Goal: Complete application form

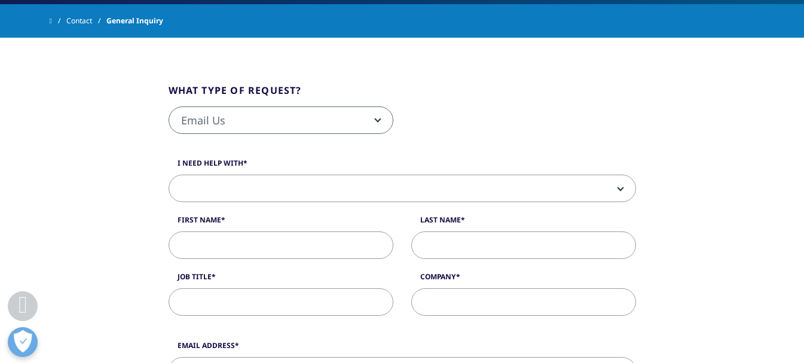
click at [262, 108] on span "Email Us" at bounding box center [281, 120] width 224 height 27
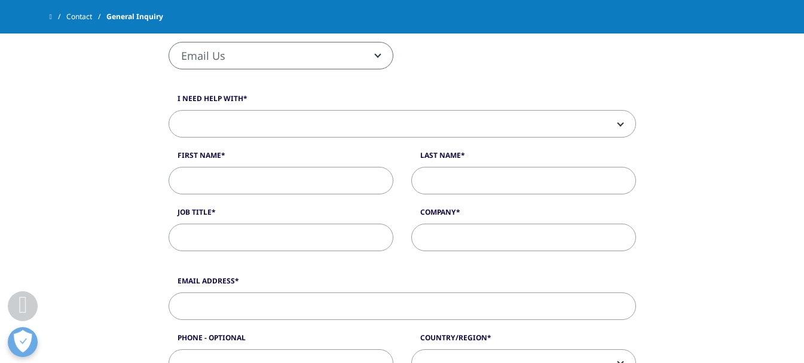
scroll to position [299, 0]
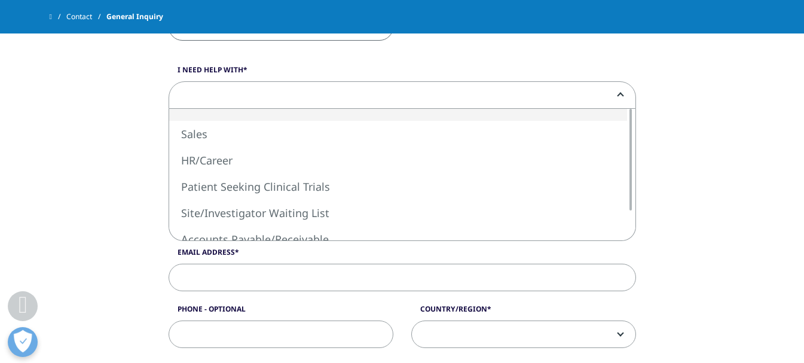
click at [247, 106] on span at bounding box center [402, 95] width 466 height 27
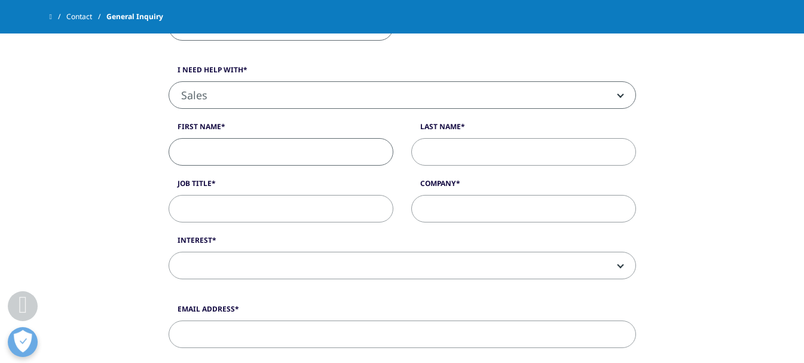
click at [234, 162] on input "First Name" at bounding box center [281, 151] width 225 height 27
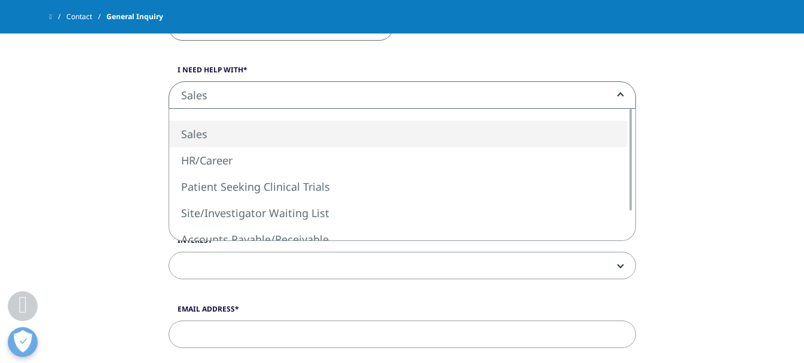
click at [299, 98] on span "Sales" at bounding box center [402, 95] width 466 height 27
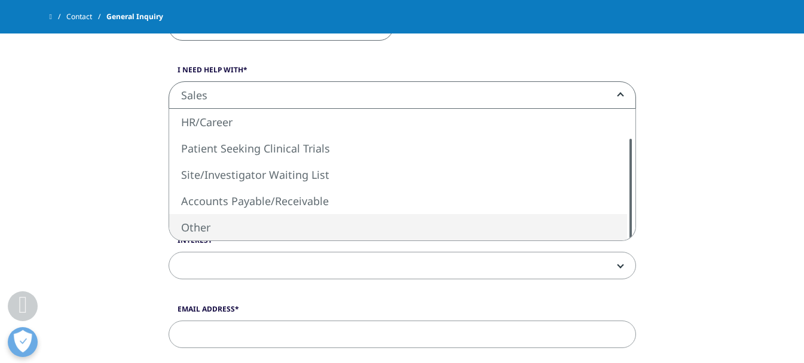
select select "Other"
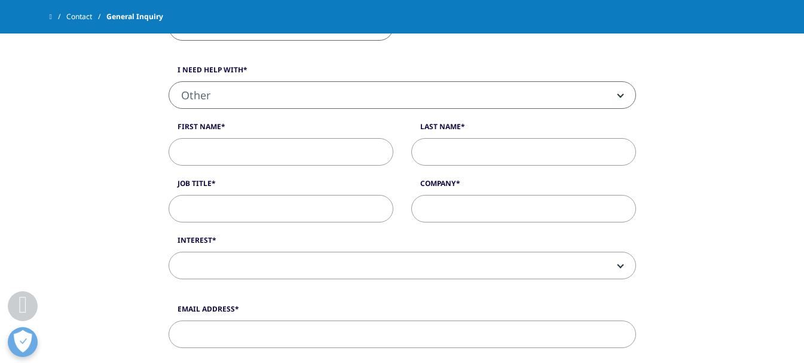
click at [221, 150] on input "First Name" at bounding box center [281, 151] width 225 height 27
type input "[PERSON_NAME]"
type input "Webgrity"
type input "03340073326"
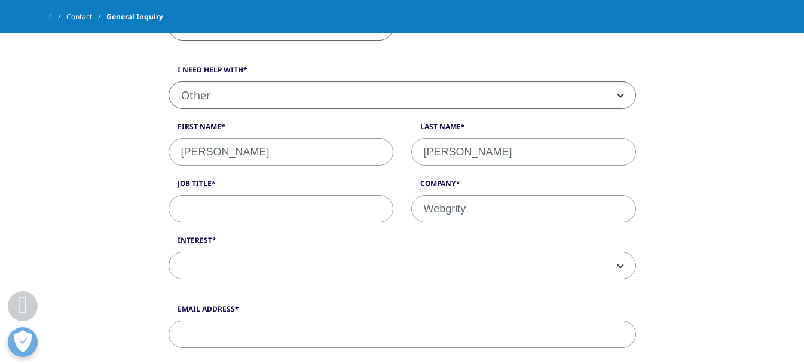
select select "India"
type textarea "Hello, We are offering 15 Hours of FREE Website Maintenance (worth about USD 30…"
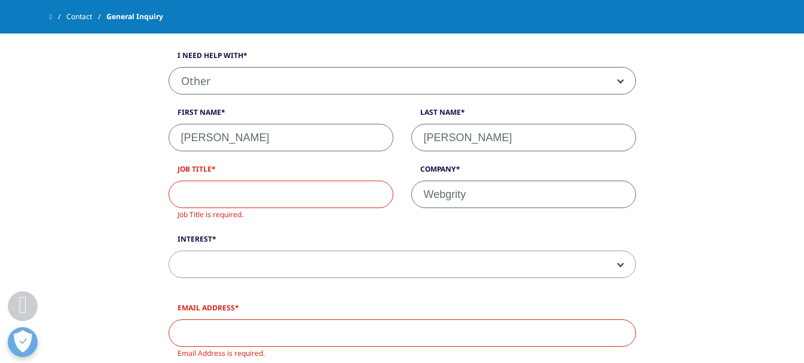
scroll to position [359, 0]
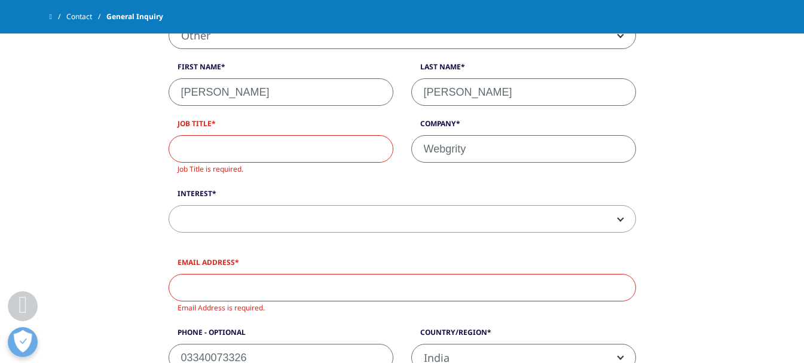
click at [241, 150] on input "Job Title" at bounding box center [281, 148] width 225 height 27
paste input "Business Development Manager"
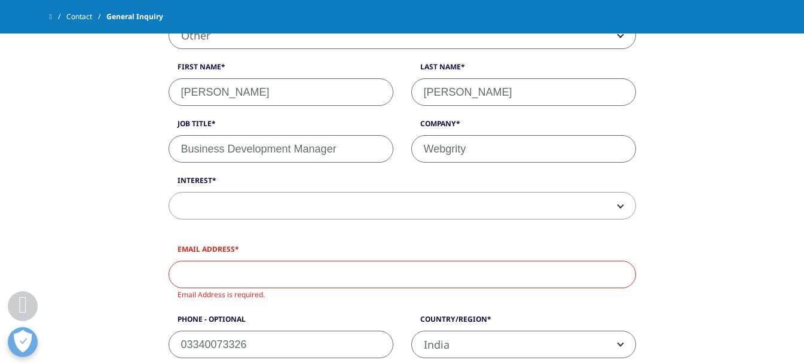
type input "Business Development Manager"
click at [263, 221] on div "I need help with Sales HR/Career Patient Seeking Clinical Trials Site/Investiga…" at bounding box center [402, 118] width 485 height 227
click at [253, 204] on span at bounding box center [402, 205] width 466 height 27
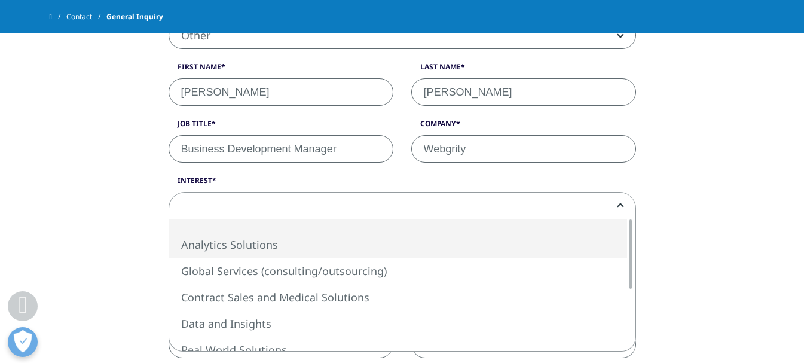
select select "Analytics Solutions"
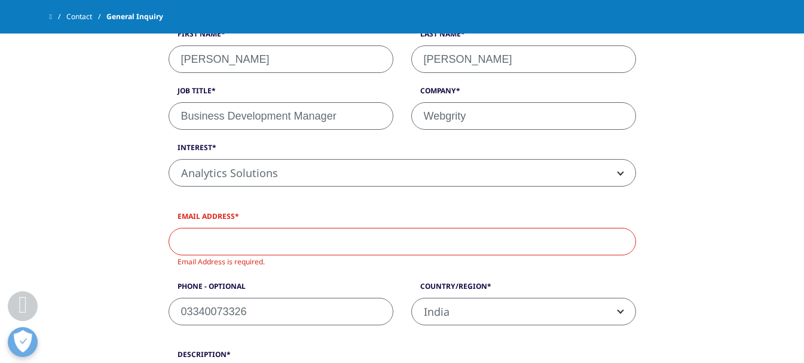
scroll to position [418, 0]
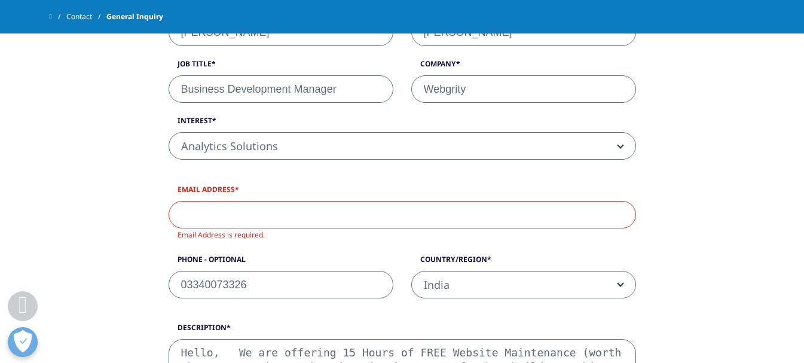
click at [281, 207] on input "Email Address" at bounding box center [402, 214] width 467 height 27
paste input "[EMAIL_ADDRESS][DOMAIN_NAME]"
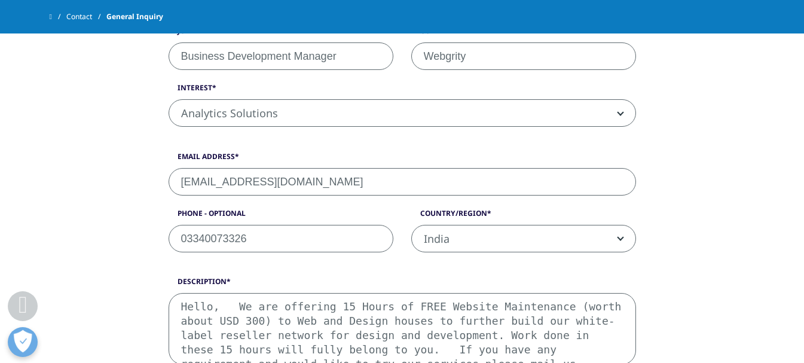
scroll to position [478, 0]
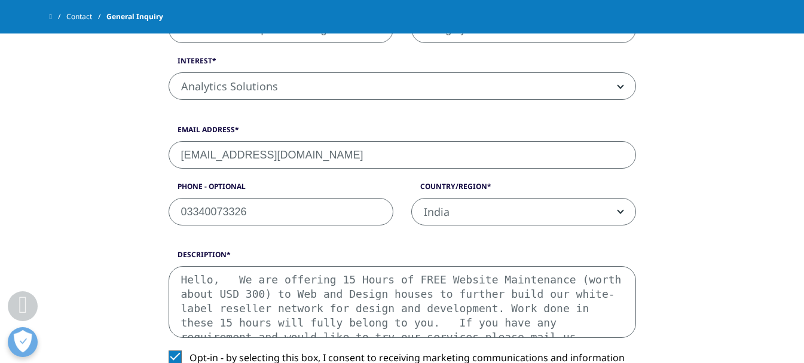
type input "[EMAIL_ADDRESS][DOMAIN_NAME]"
click at [189, 210] on input "03340073326" at bounding box center [281, 211] width 225 height 27
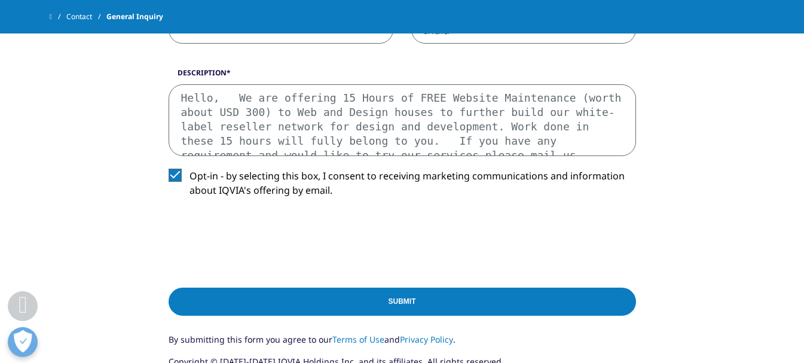
scroll to position [657, 0]
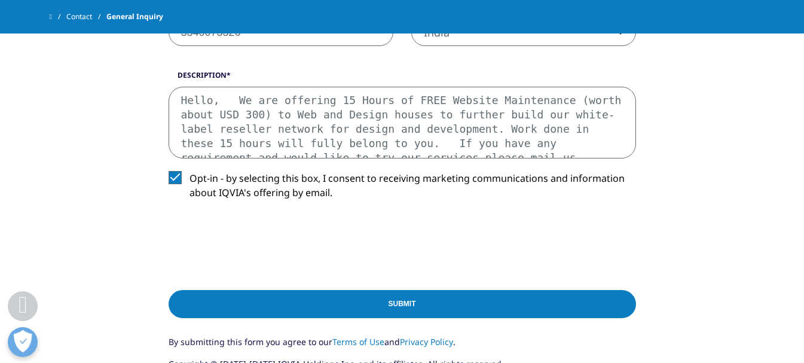
type input "3340073326"
click at [588, 151] on textarea "Hello, We are offering 15 Hours of FREE Website Maintenance (worth about USD 30…" at bounding box center [402, 123] width 467 height 72
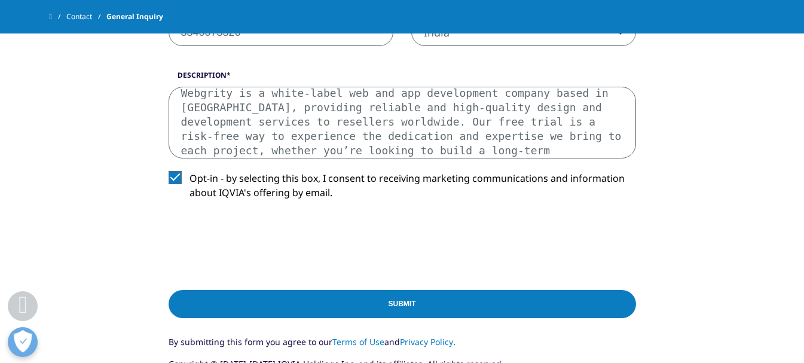
scroll to position [93, 0]
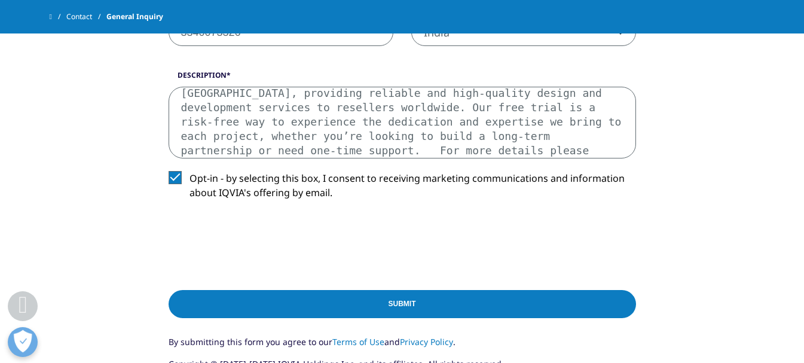
click at [515, 309] on input "Submit" at bounding box center [402, 304] width 467 height 28
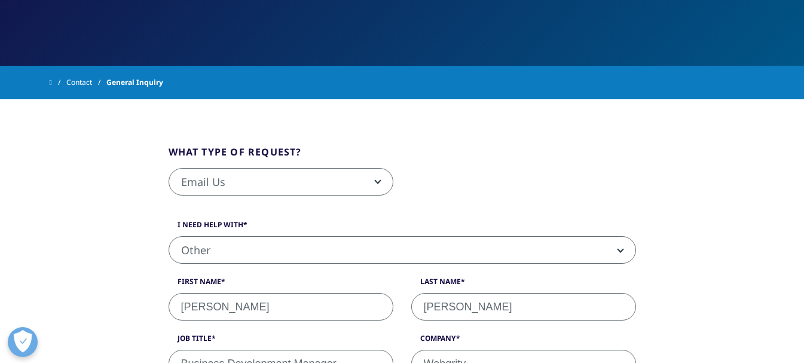
scroll to position [169, 0]
